Goal: Information Seeking & Learning: Learn about a topic

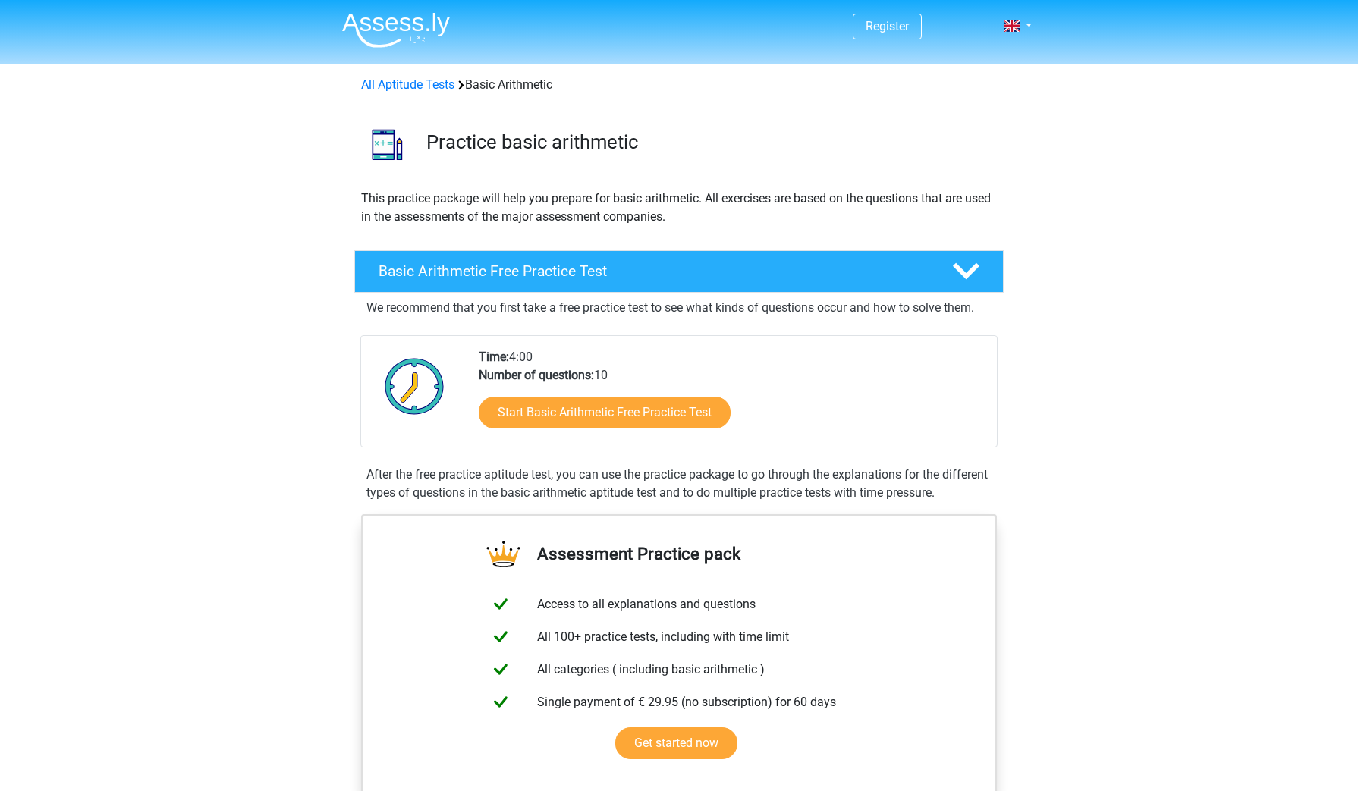
scroll to position [85, 0]
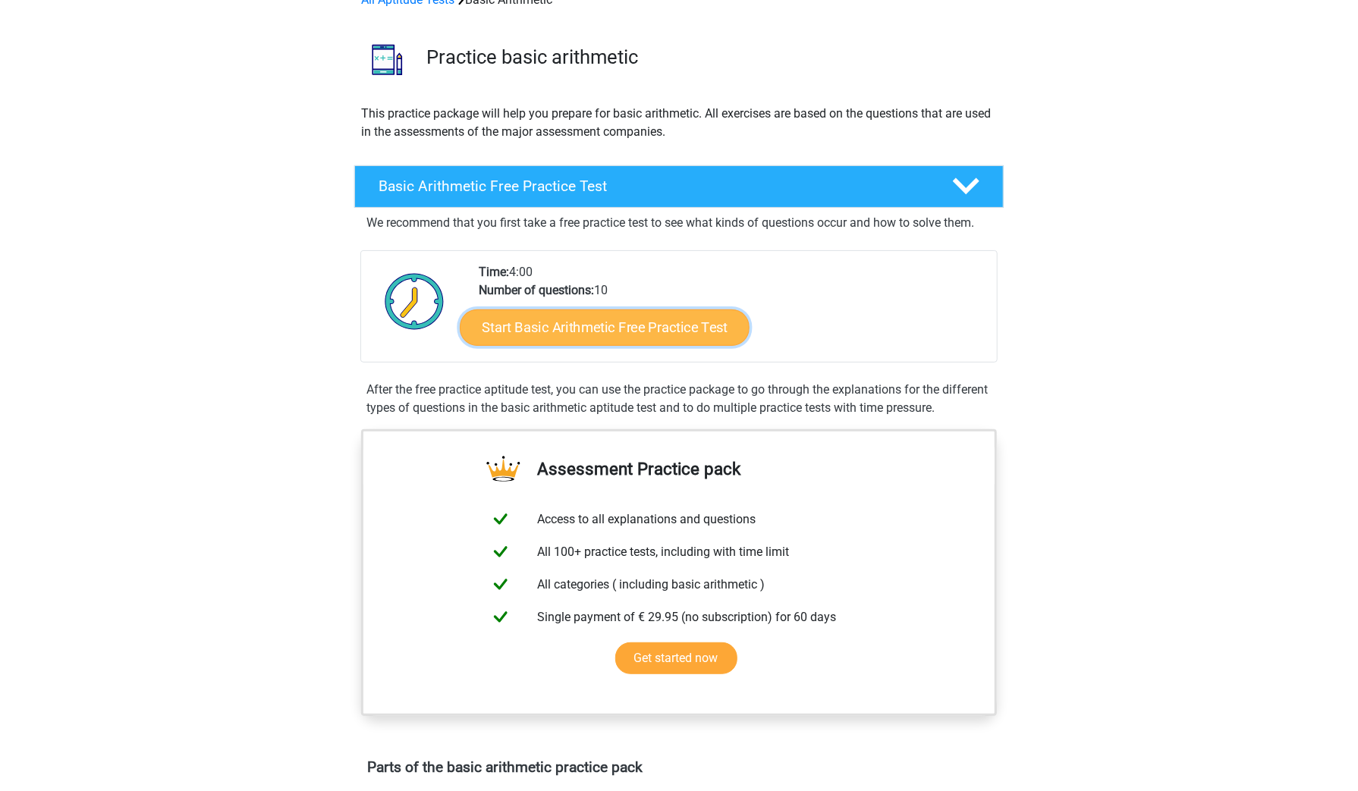
click at [565, 322] on link "Start Basic Arithmetic Free Practice Test" at bounding box center [605, 327] width 290 height 36
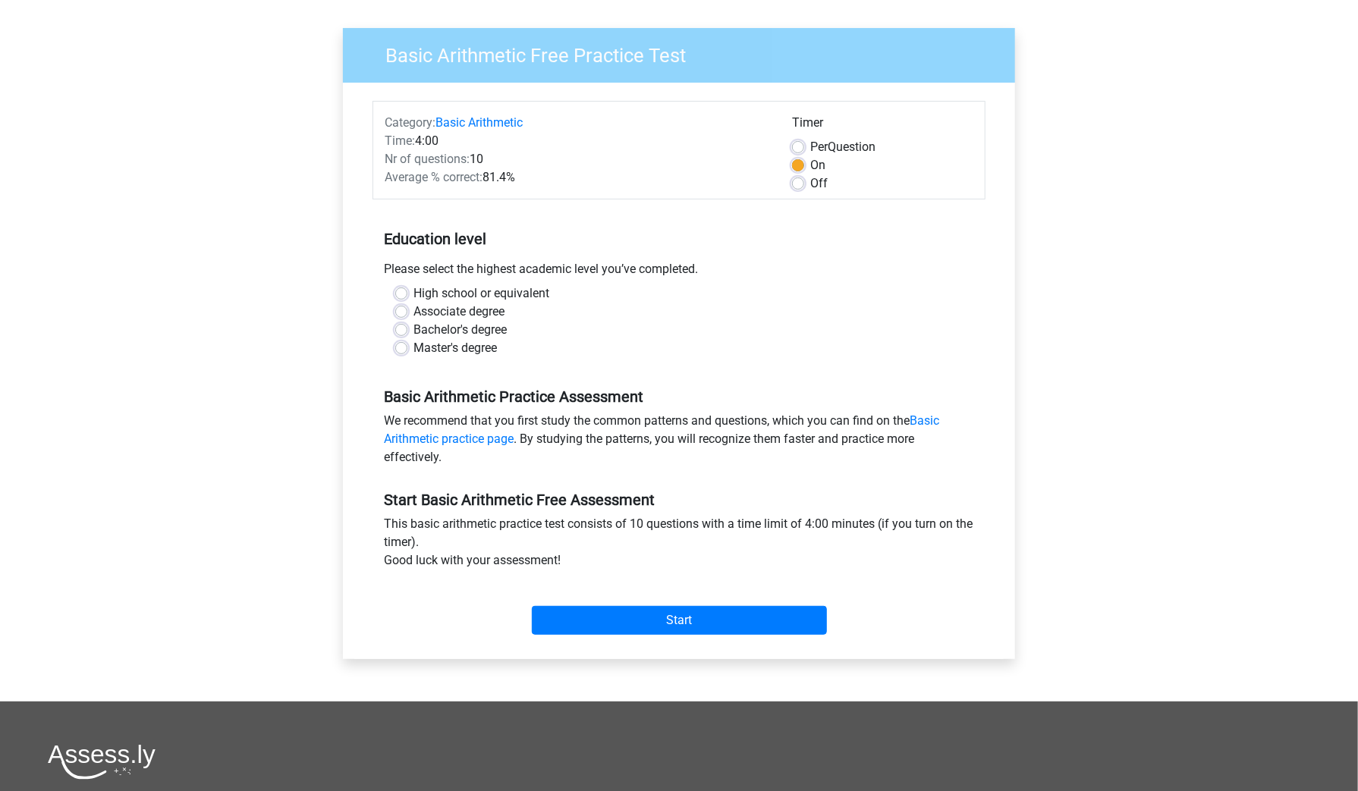
scroll to position [106, 0]
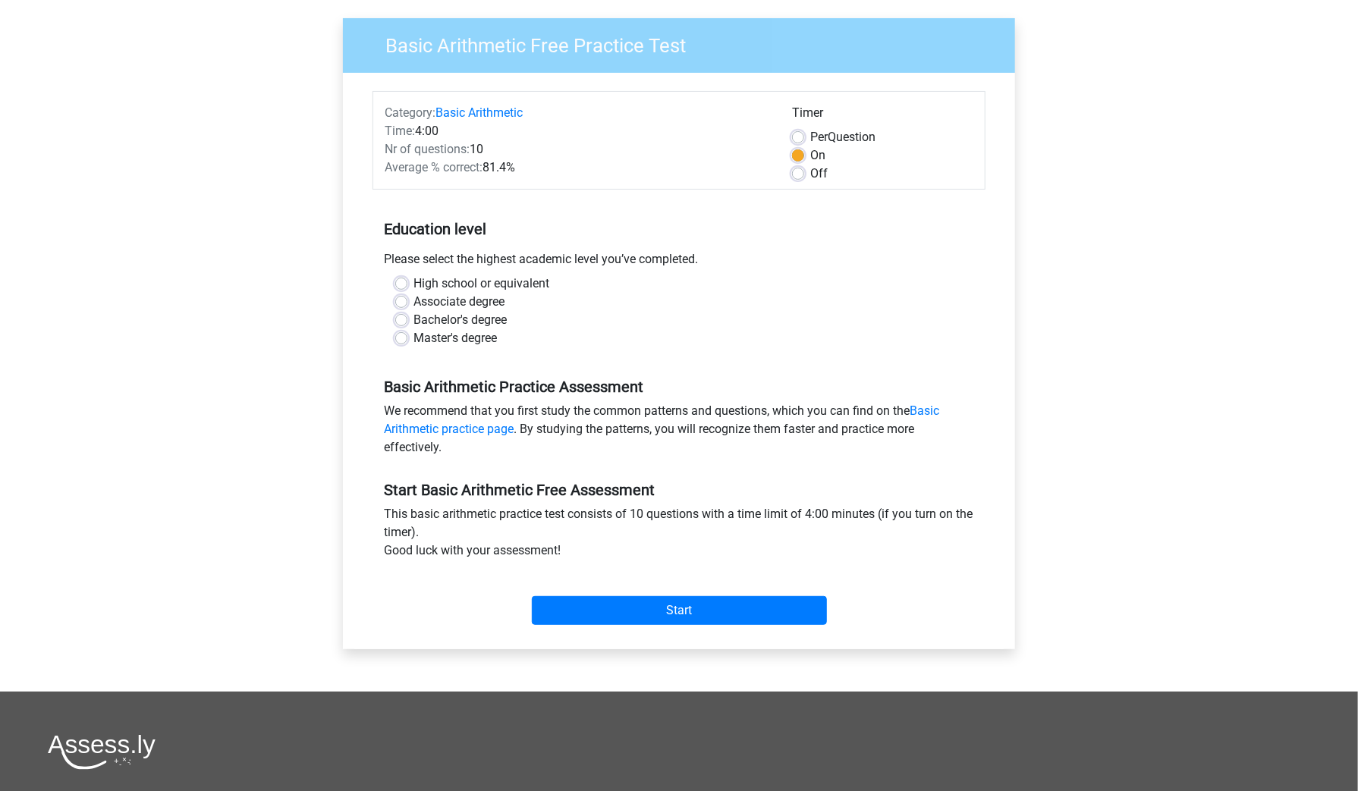
click at [414, 286] on label "High school or equivalent" at bounding box center [482, 284] width 136 height 18
click at [399, 286] on input "High school or equivalent" at bounding box center [401, 282] width 12 height 15
radio input "true"
click at [669, 596] on input "Start" at bounding box center [679, 610] width 295 height 29
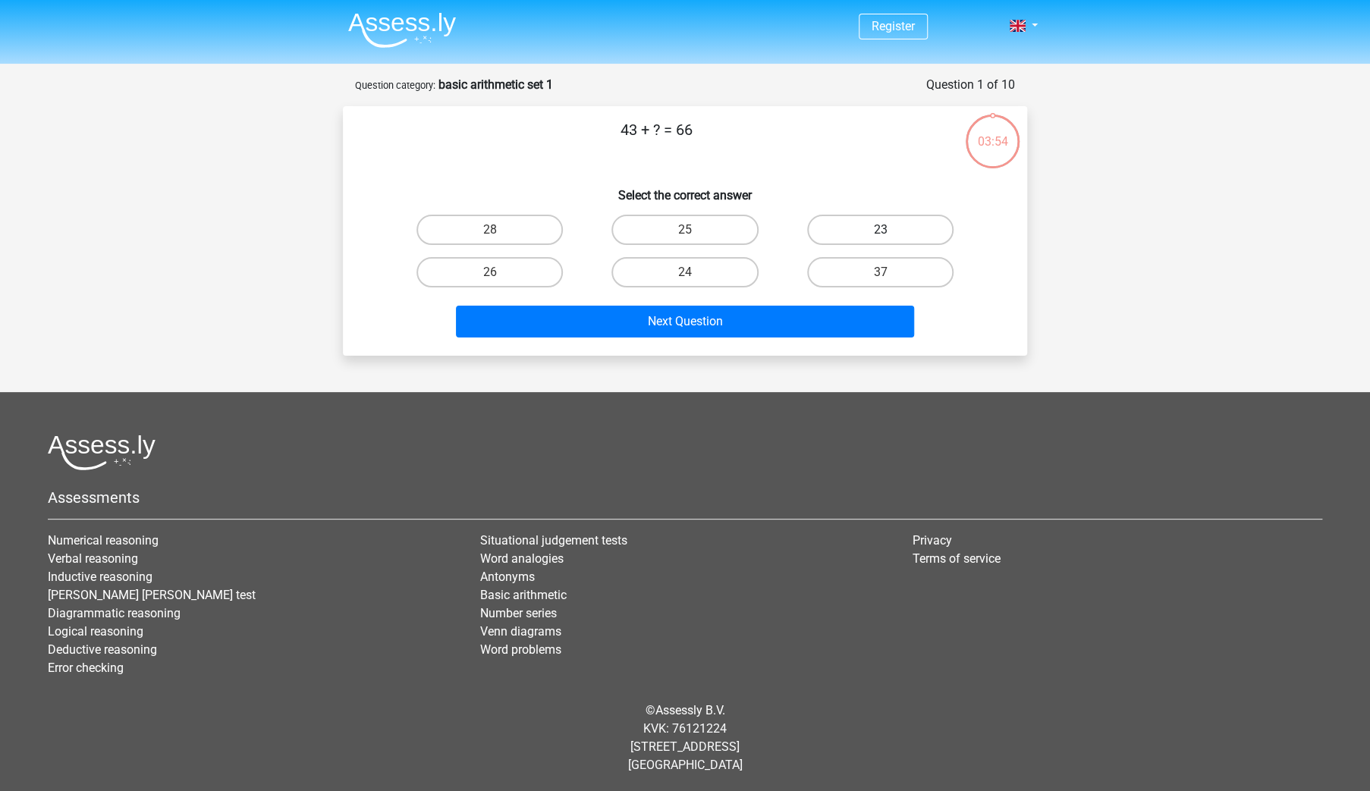
click at [879, 236] on label "23" at bounding box center [880, 230] width 146 height 30
click at [880, 236] on input "23" at bounding box center [885, 235] width 10 height 10
radio input "true"
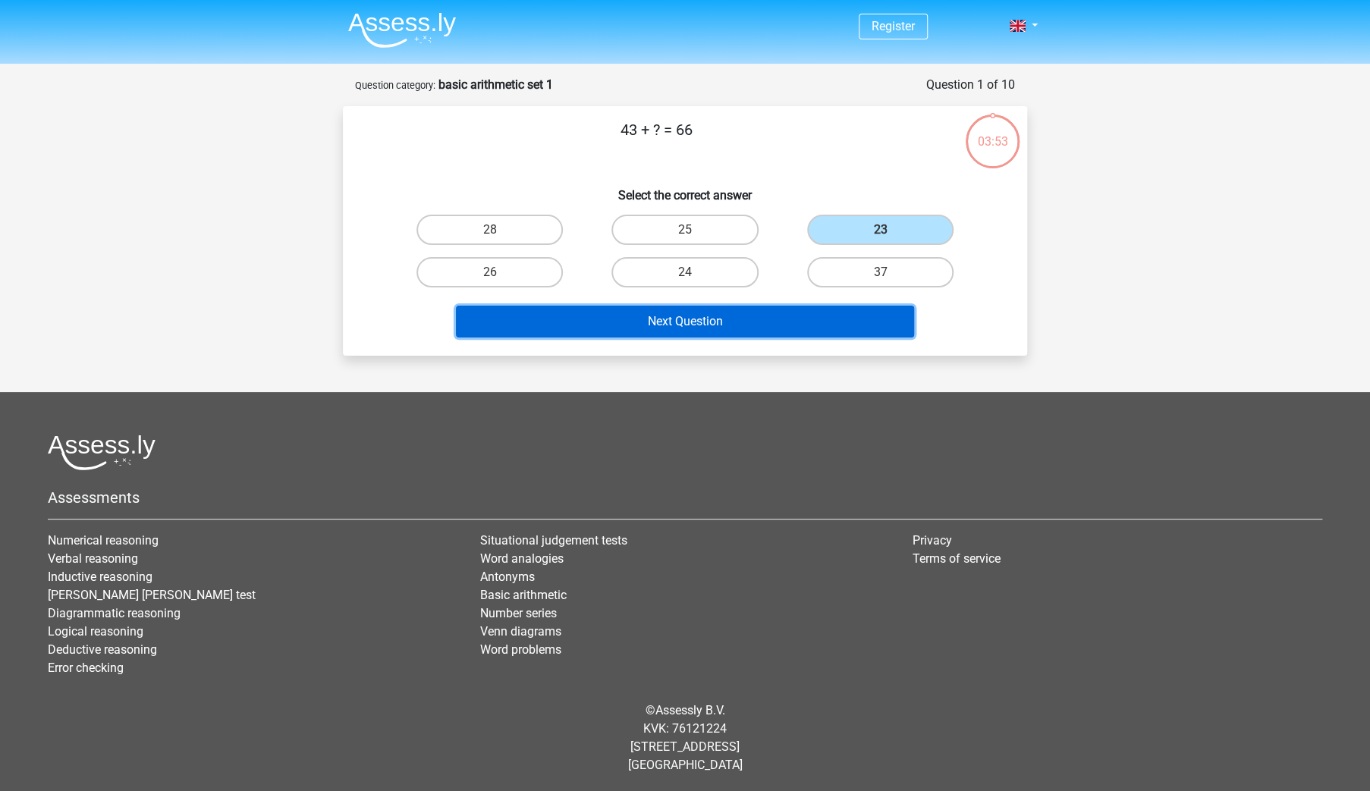
click at [683, 315] on button "Next Question" at bounding box center [685, 322] width 459 height 32
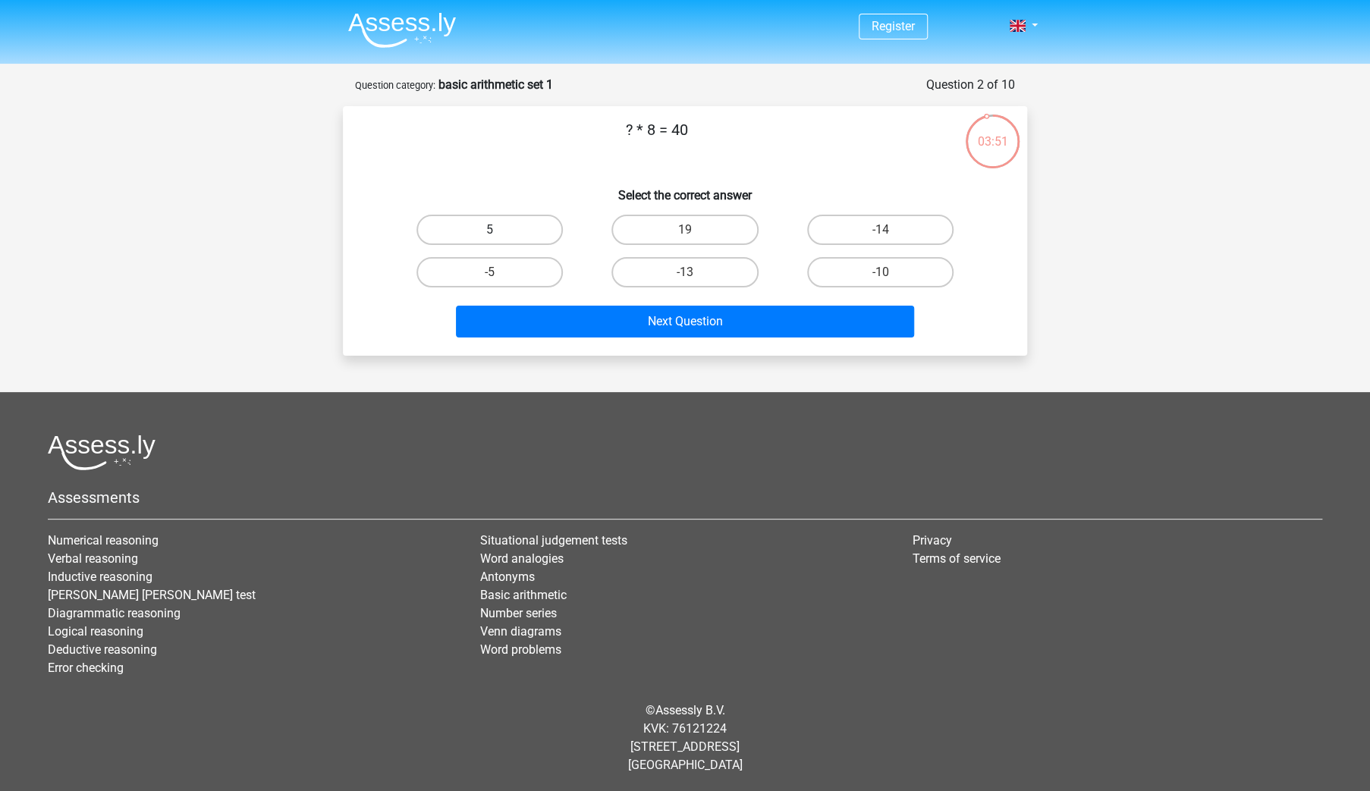
click at [506, 228] on label "5" at bounding box center [490, 230] width 146 height 30
click at [500, 230] on input "5" at bounding box center [495, 235] width 10 height 10
radio input "true"
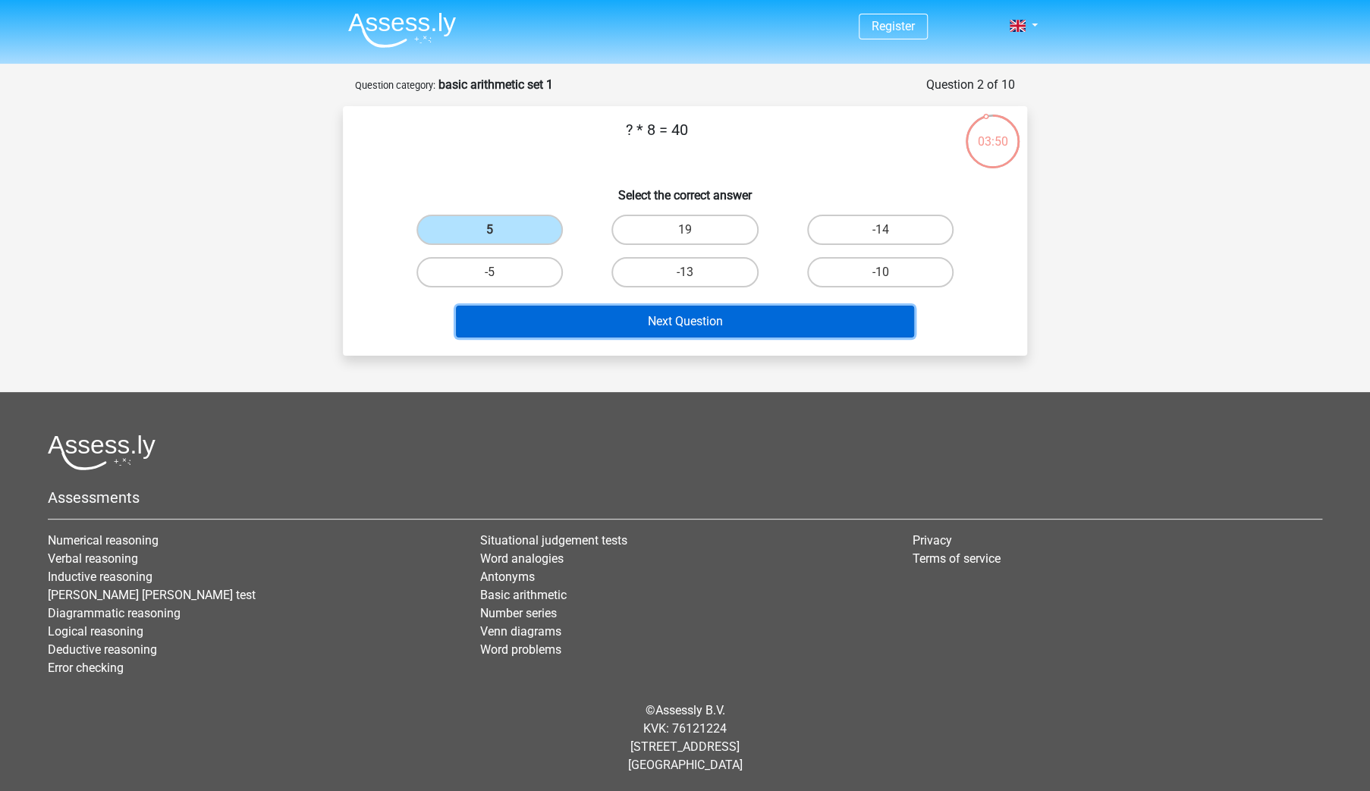
click at [634, 317] on button "Next Question" at bounding box center [685, 322] width 459 height 32
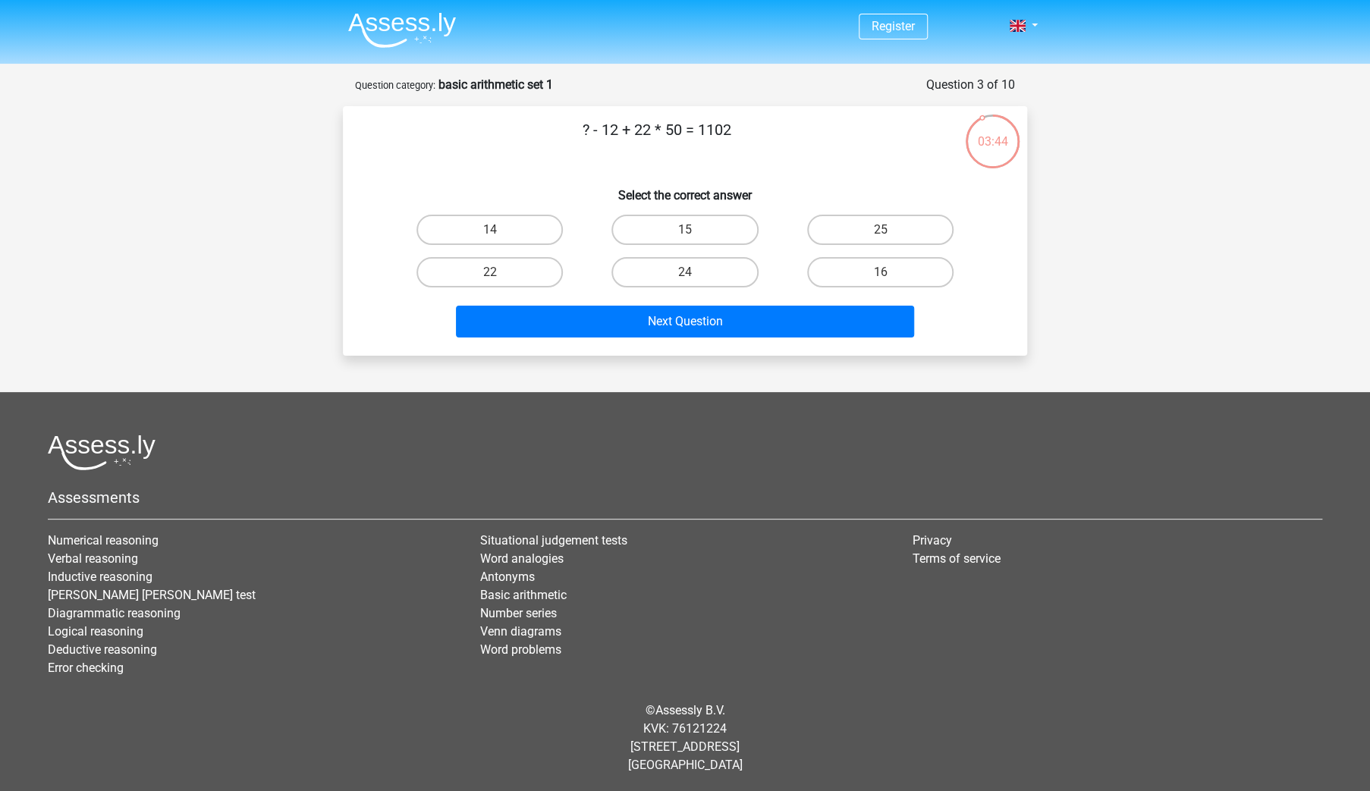
drag, startPoint x: 633, startPoint y: 133, endPoint x: 679, endPoint y: 140, distance: 46.9
click at [679, 140] on p "? - 12 + 22 * 50 = 1102" at bounding box center [656, 141] width 579 height 46
click at [689, 277] on input "24" at bounding box center [690, 277] width 10 height 10
radio input "true"
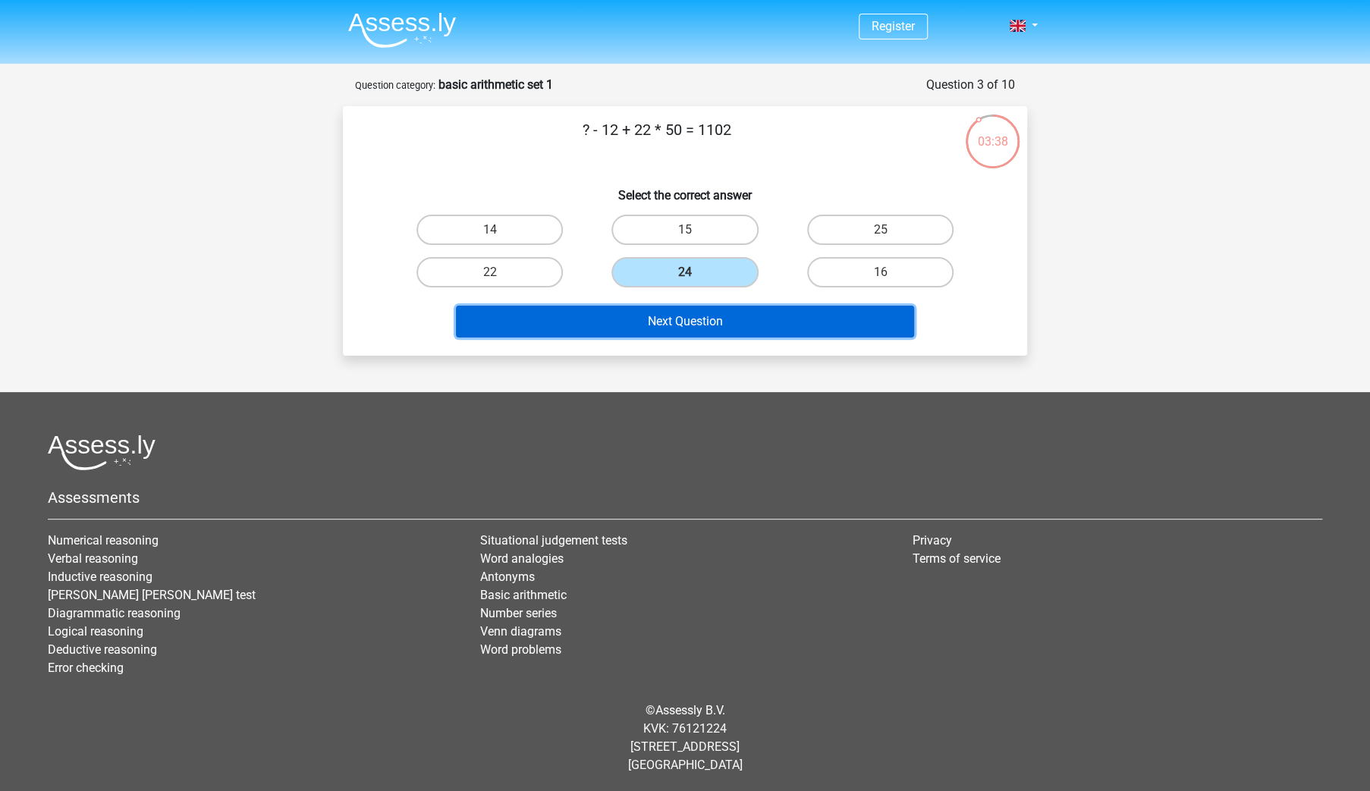
click at [662, 329] on button "Next Question" at bounding box center [685, 322] width 459 height 32
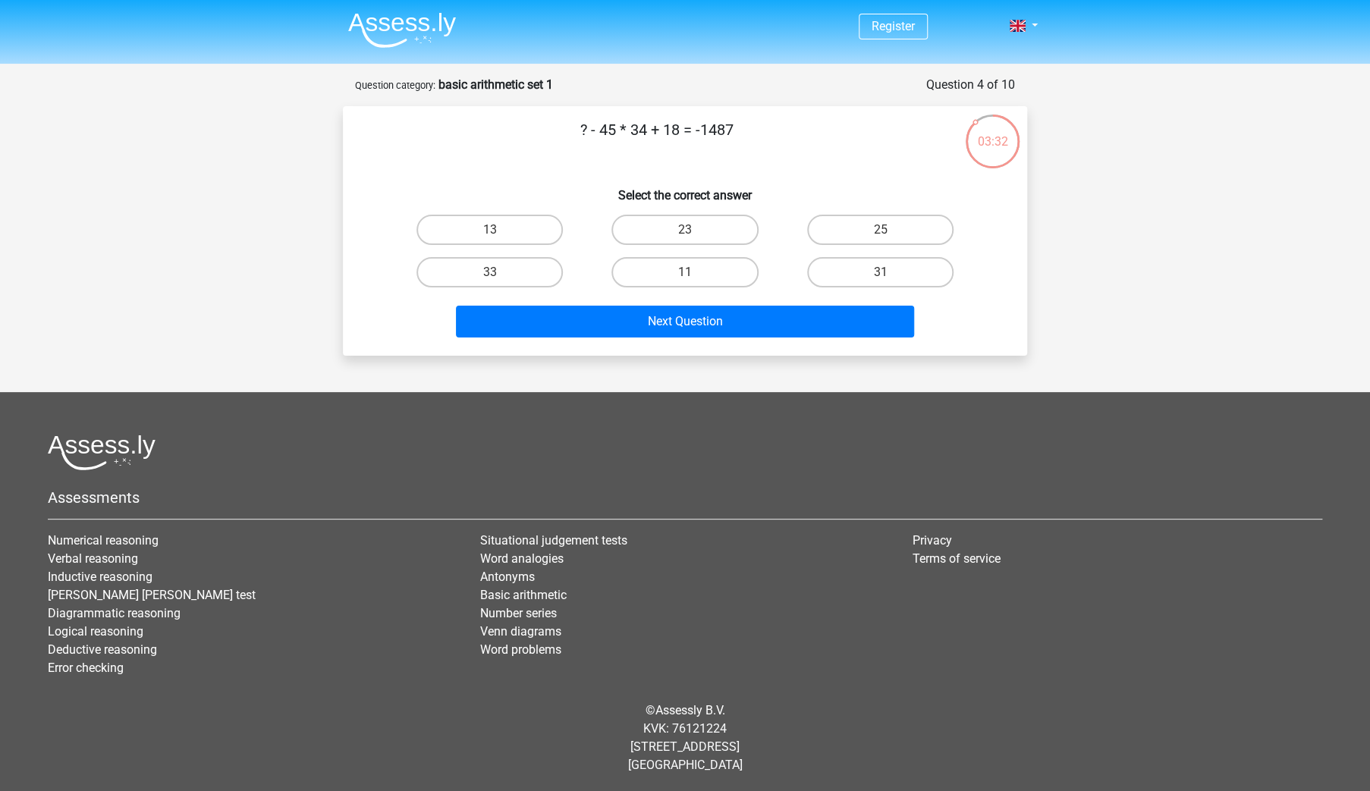
drag, startPoint x: 629, startPoint y: 134, endPoint x: 681, endPoint y: 132, distance: 51.6
click at [681, 132] on p "? - 45 * 34 + 18 = -1487" at bounding box center [656, 141] width 579 height 46
click at [631, 168] on div "? - 45 * 34 + 18 = -1487 Select the correct answer 13 23 25 33" at bounding box center [685, 230] width 672 height 225
drag, startPoint x: 594, startPoint y: 134, endPoint x: 649, endPoint y: 134, distance: 54.6
click at [649, 134] on p "? - 45 * 34 + 18 = -1487" at bounding box center [656, 141] width 579 height 46
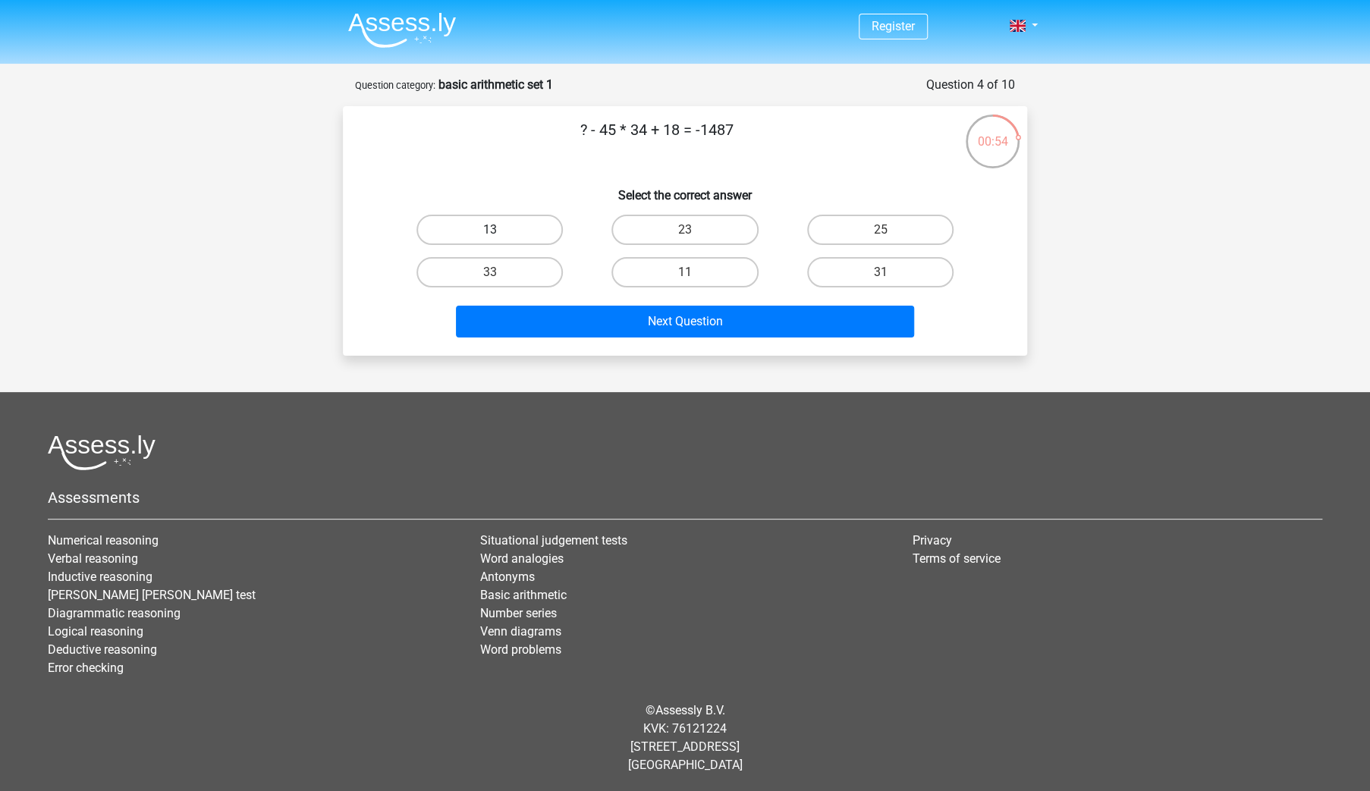
click at [499, 223] on label "13" at bounding box center [490, 230] width 146 height 30
click at [499, 230] on input "13" at bounding box center [495, 235] width 10 height 10
radio input "true"
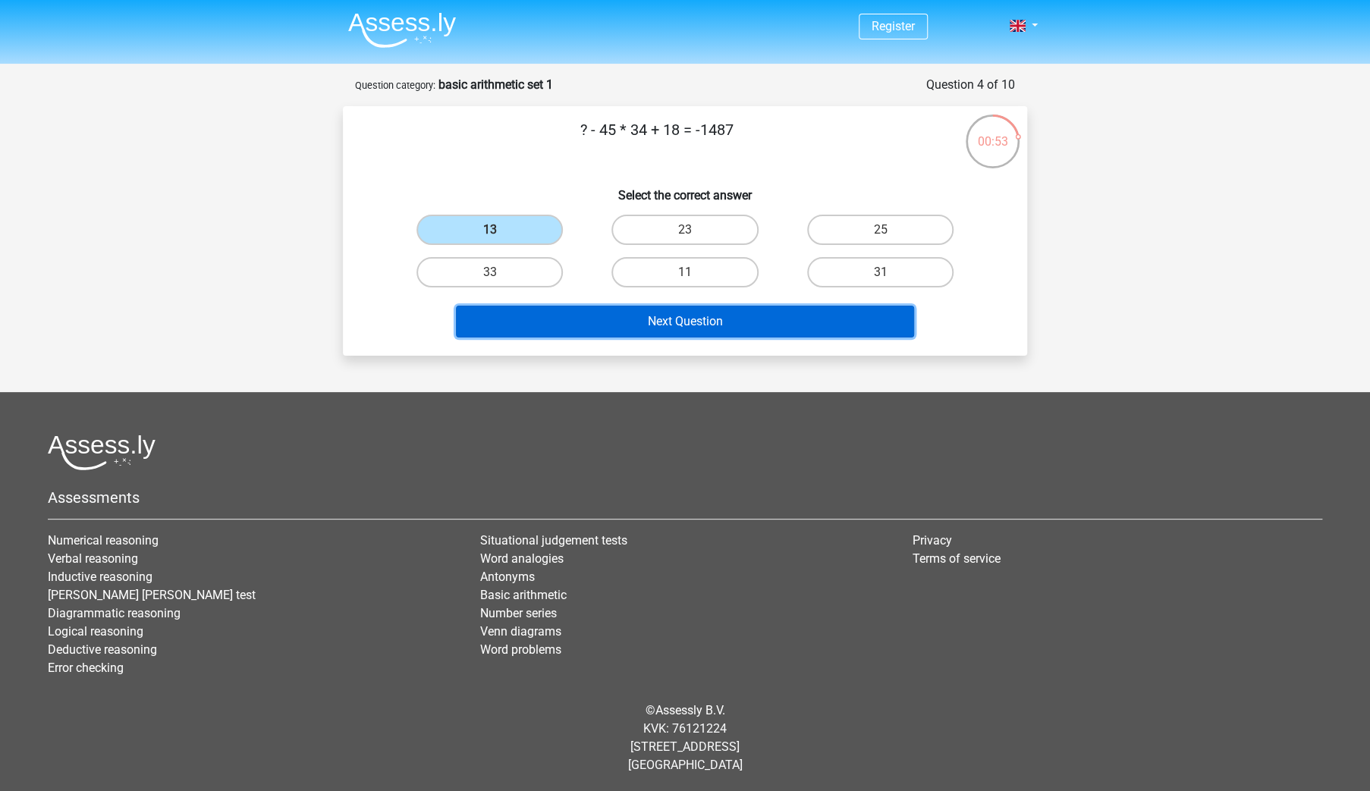
click at [709, 312] on button "Next Question" at bounding box center [685, 322] width 459 height 32
